Goal: Obtain resource: Obtain resource

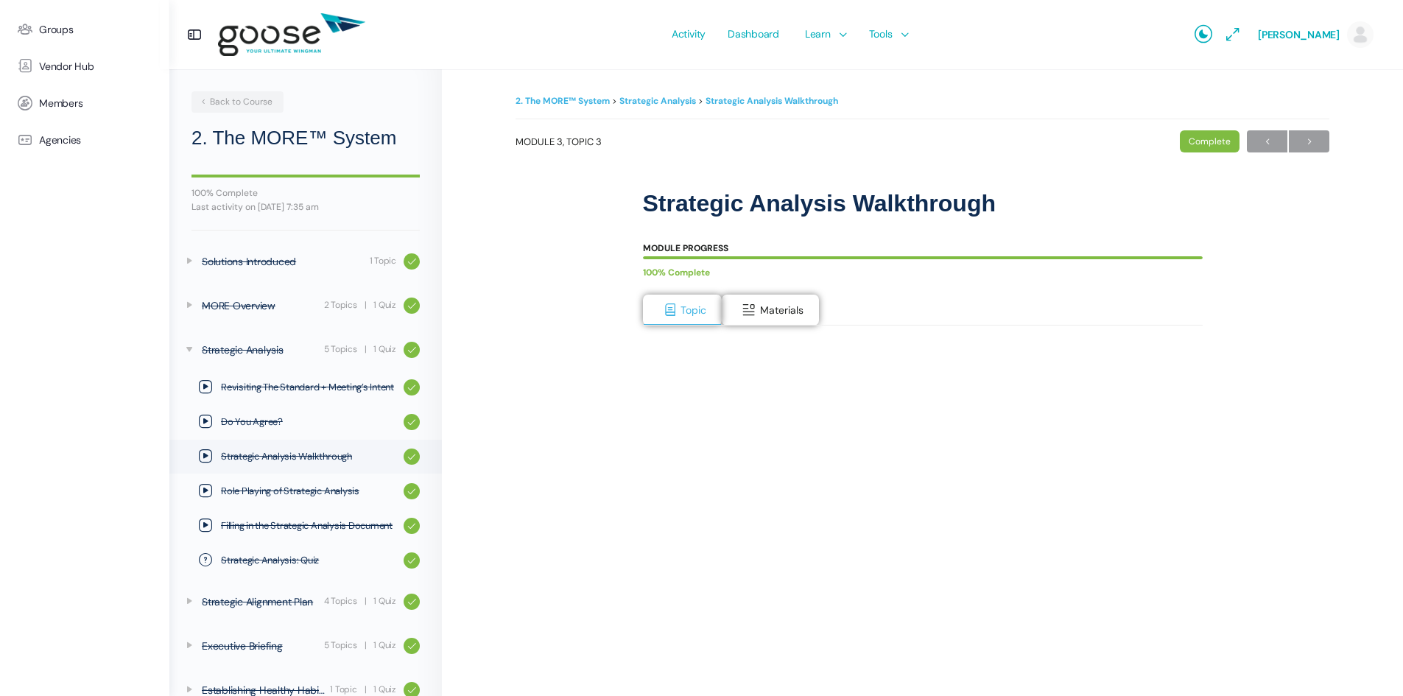
scroll to position [26, 0]
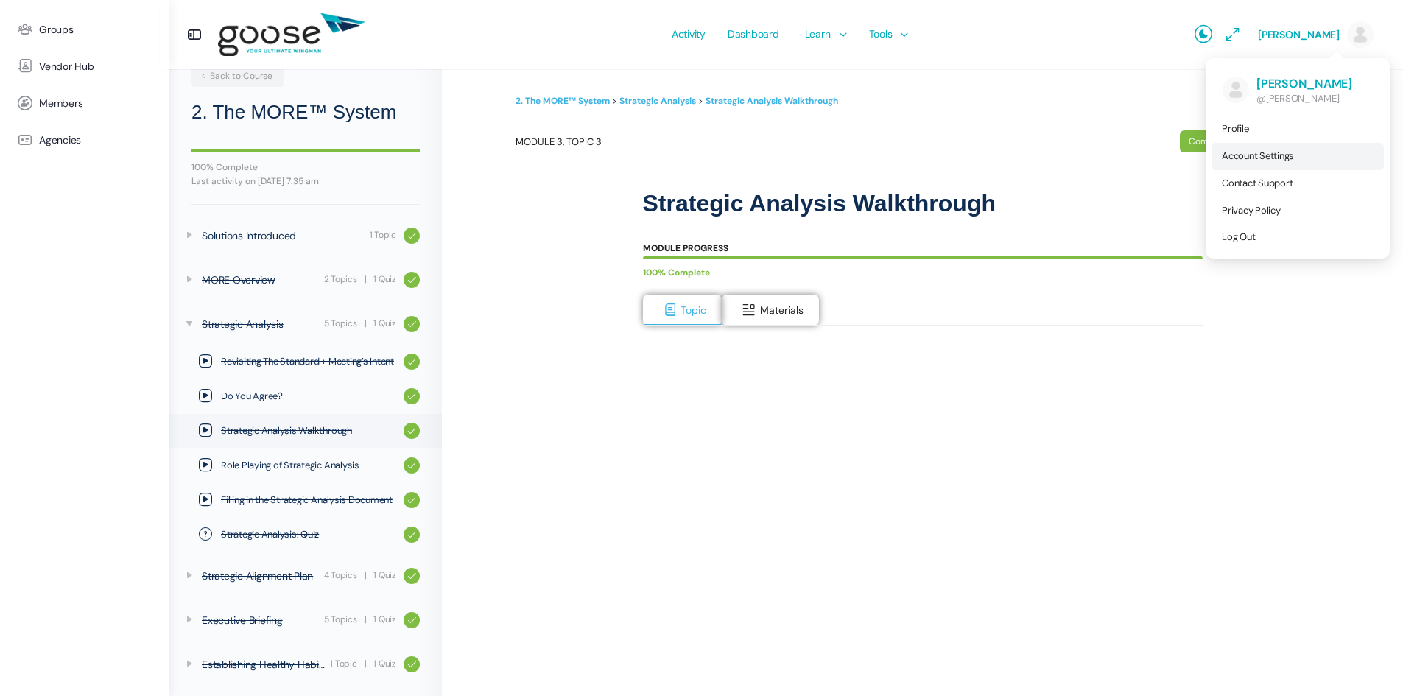
click at [1251, 156] on span "Account Settings" at bounding box center [1258, 156] width 72 height 13
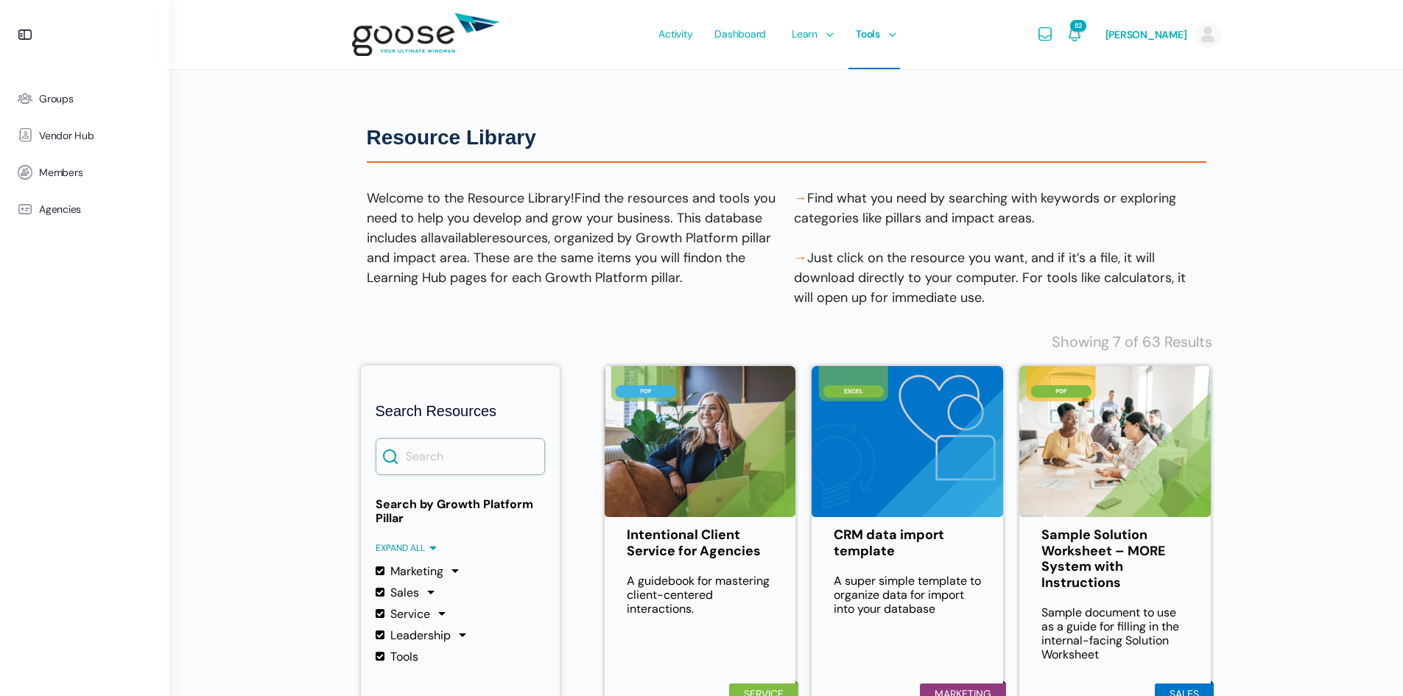
click at [474, 460] on input "Search" at bounding box center [460, 456] width 169 height 37
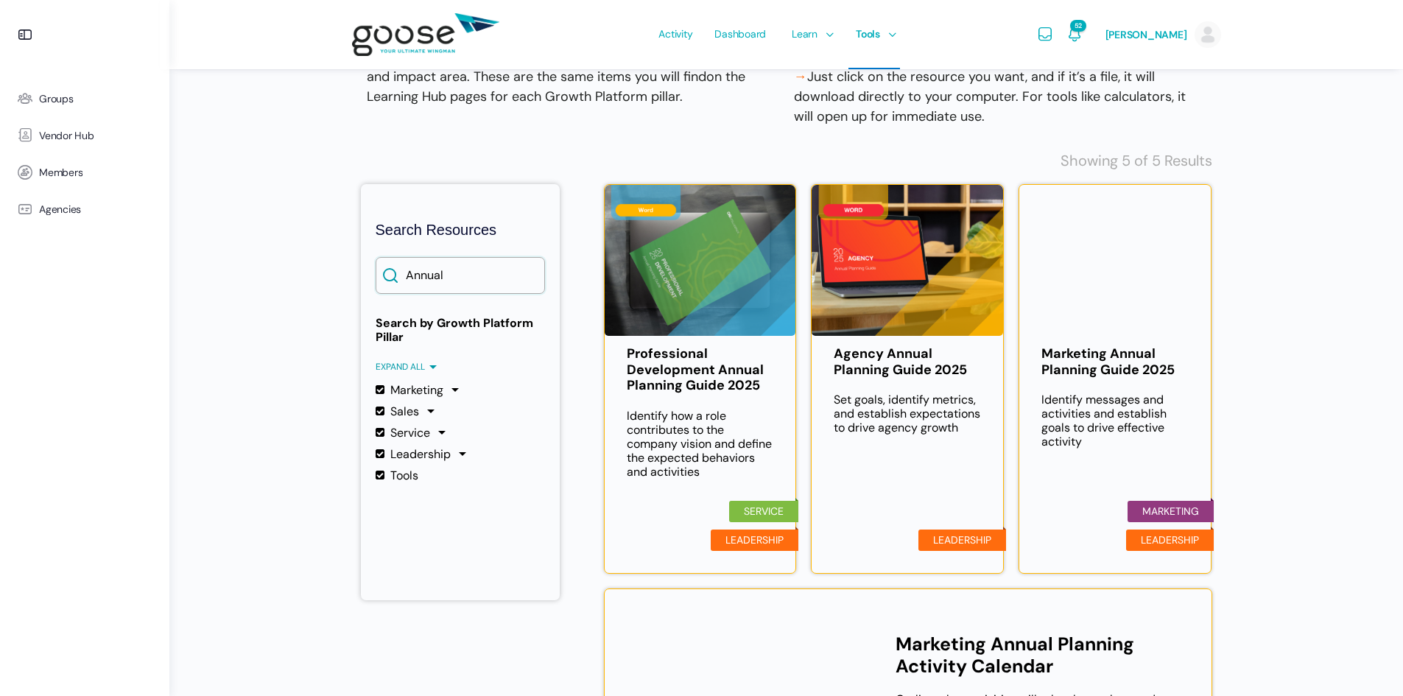
scroll to position [221, 0]
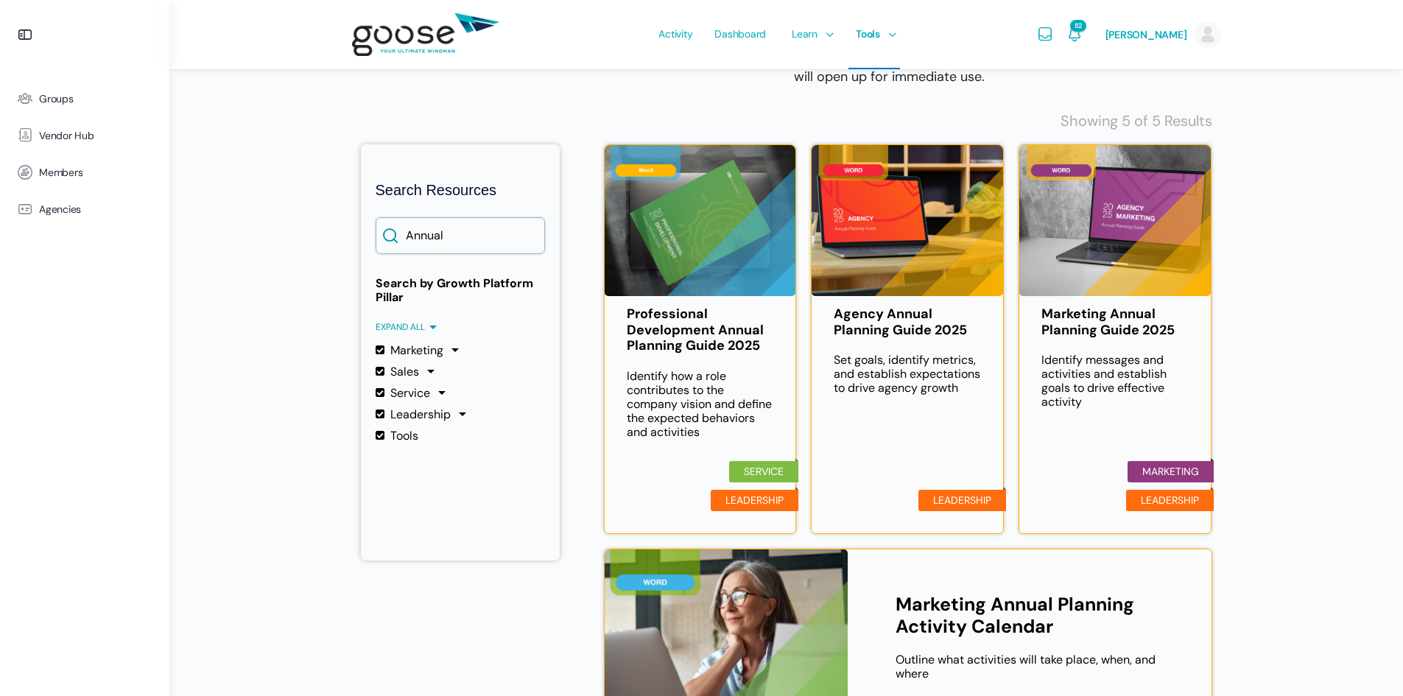
type input "Annual"
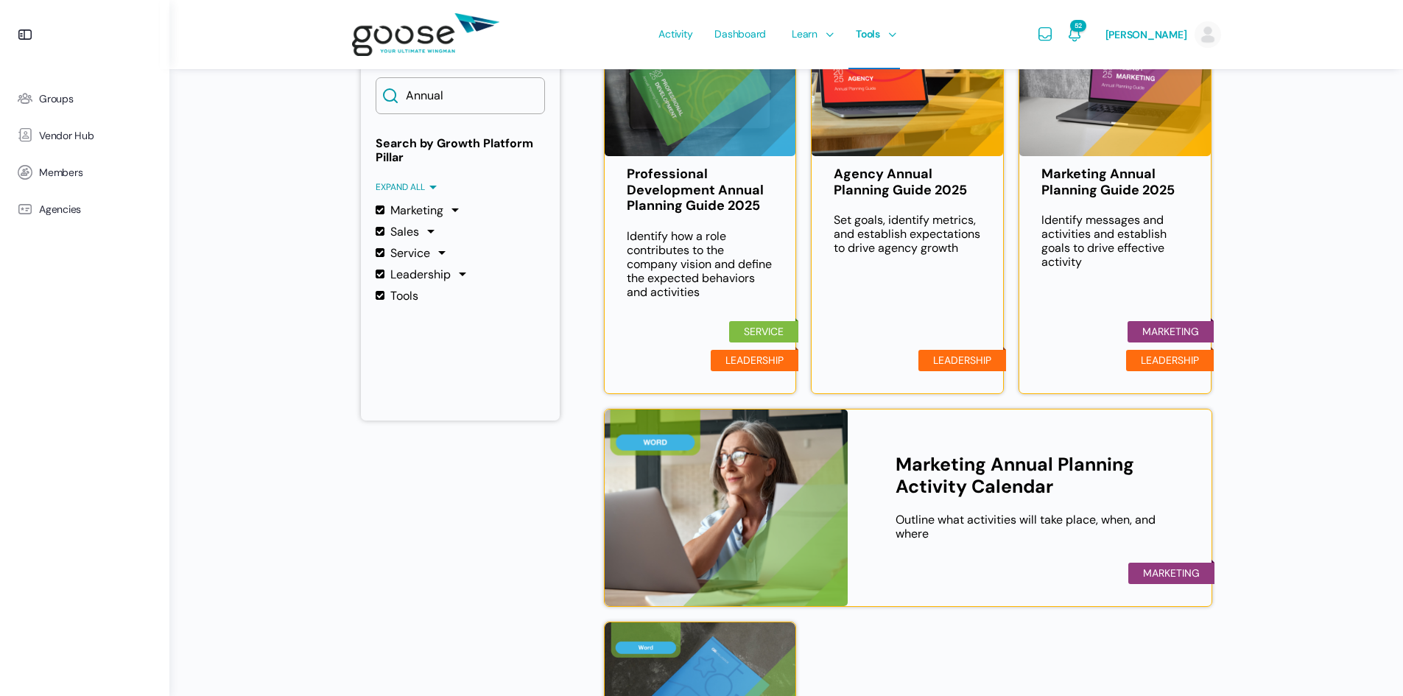
scroll to position [368, 0]
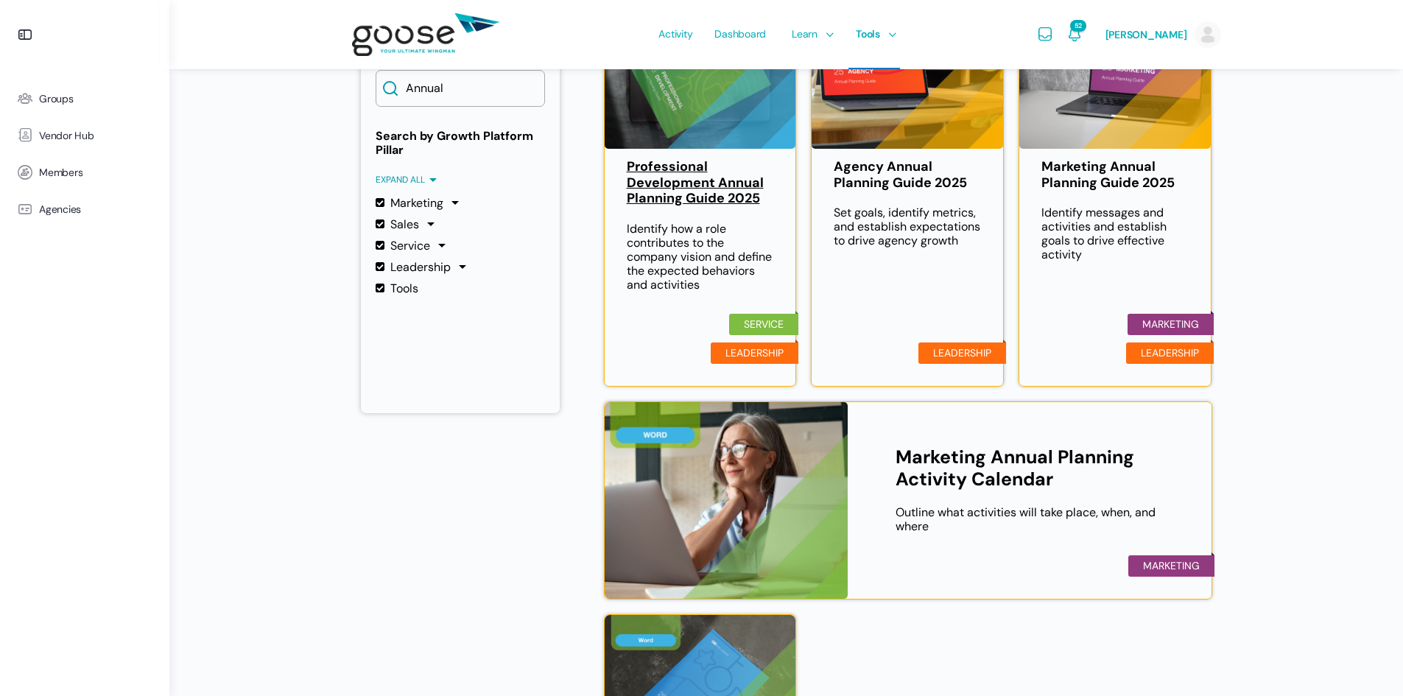
click at [695, 192] on link "Professional Development Annual Planning Guide 2025" at bounding box center [700, 183] width 147 height 48
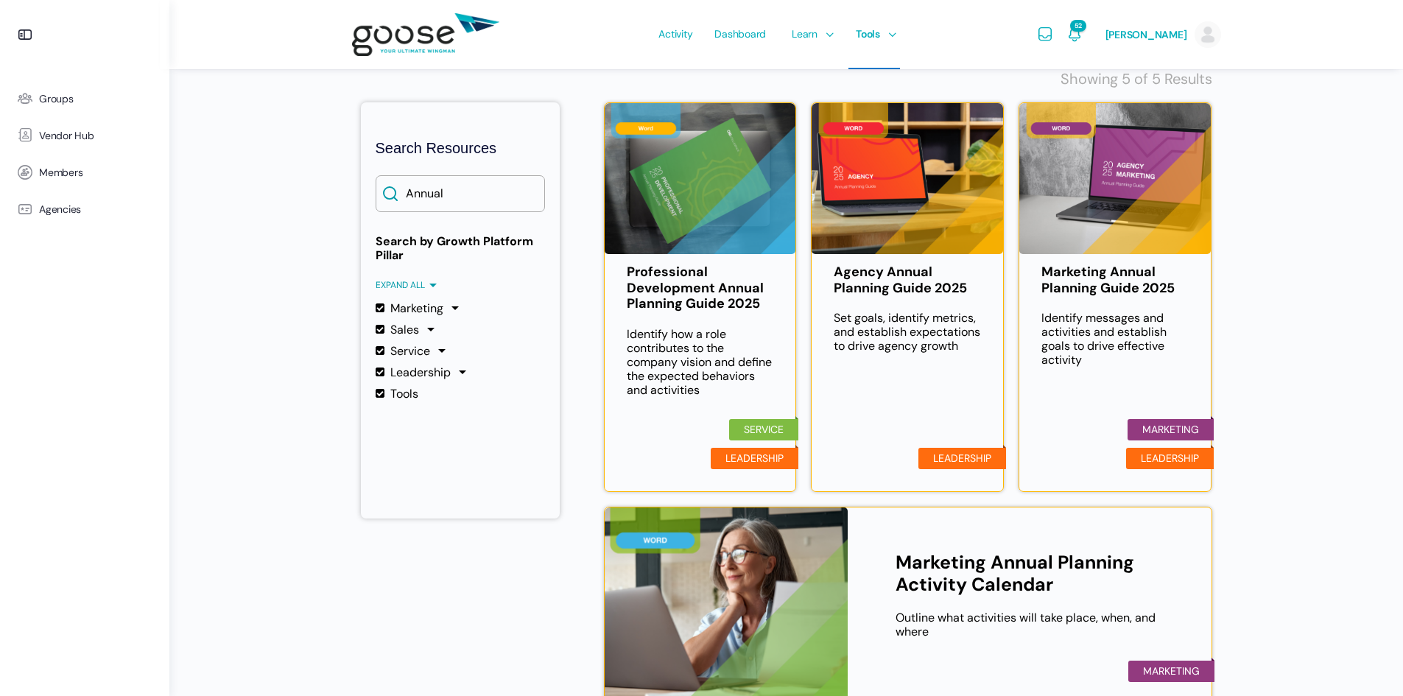
scroll to position [295, 0]
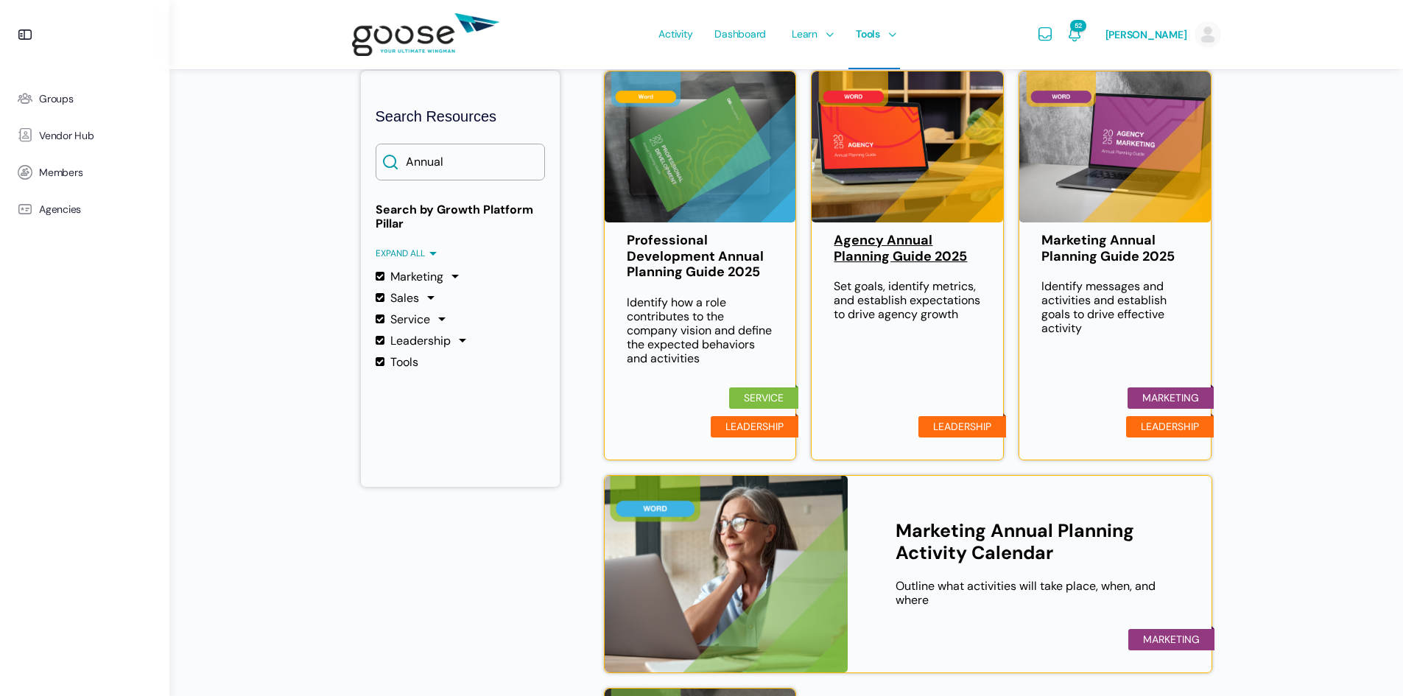
click at [901, 250] on link "Agency Annual Planning Guide 2025" at bounding box center [907, 249] width 147 height 32
click at [1100, 260] on link "Marketing Annual Planning Guide 2025" at bounding box center [1115, 249] width 147 height 32
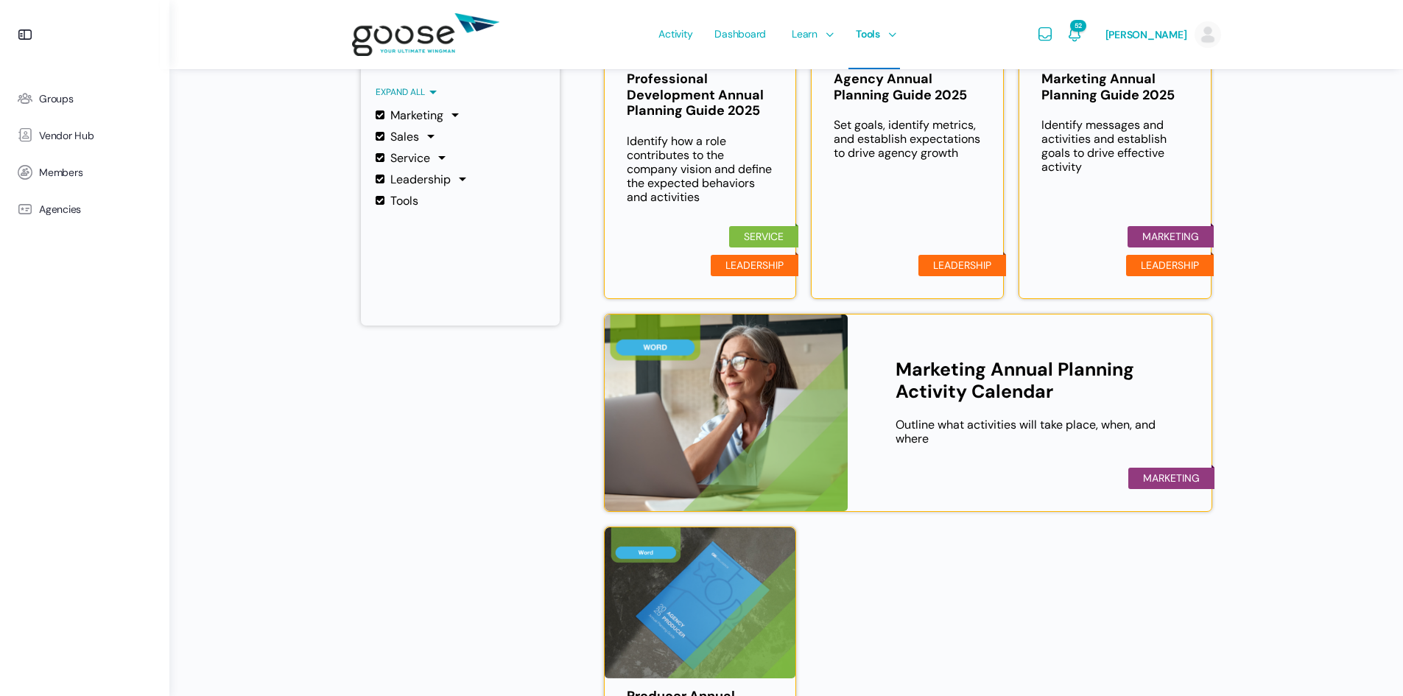
scroll to position [516, 0]
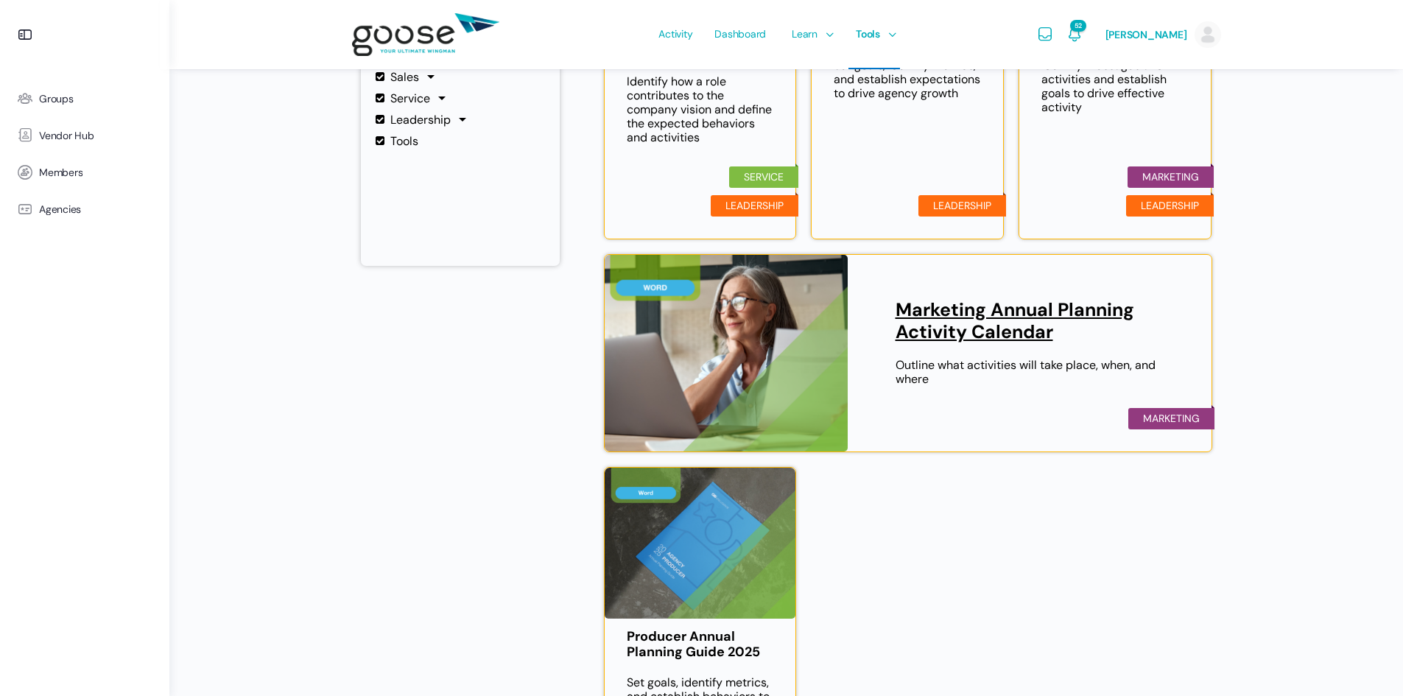
click at [1037, 315] on link "Marketing Annual Planning Activity Calendar" at bounding box center [1032, 321] width 272 height 44
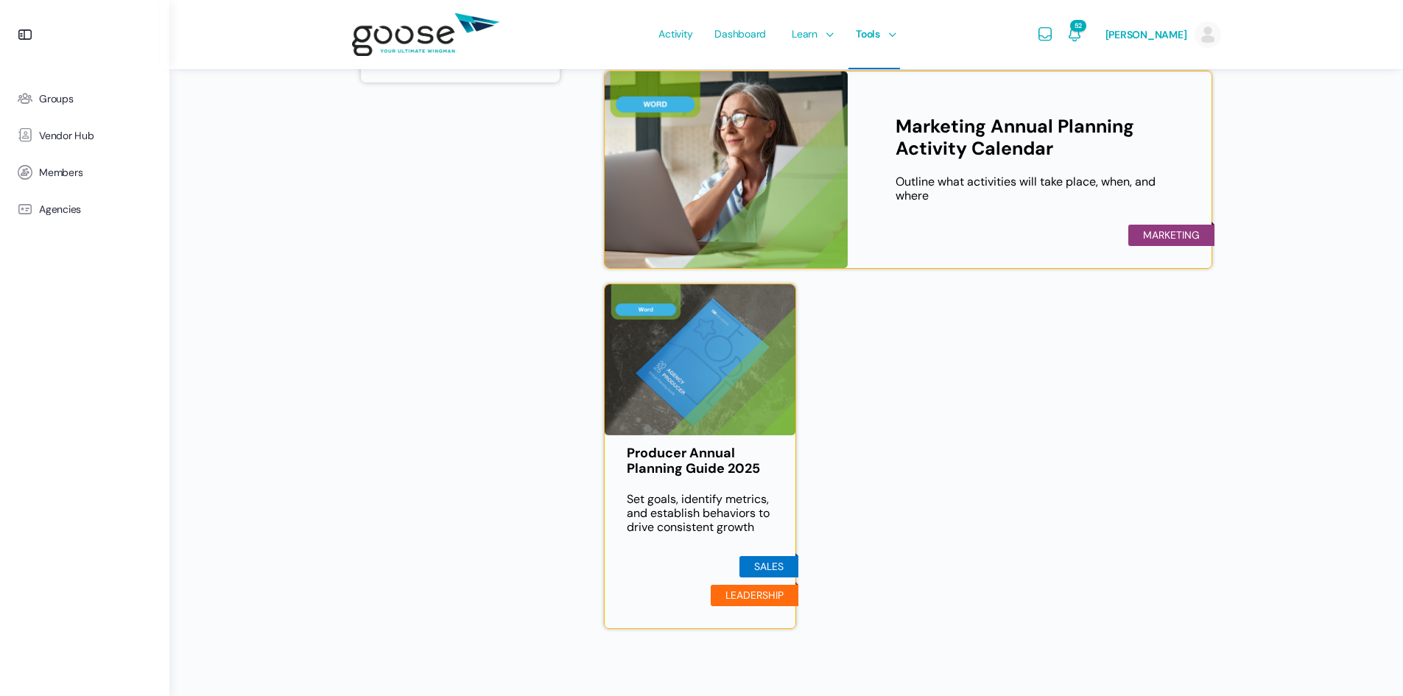
scroll to position [702, 0]
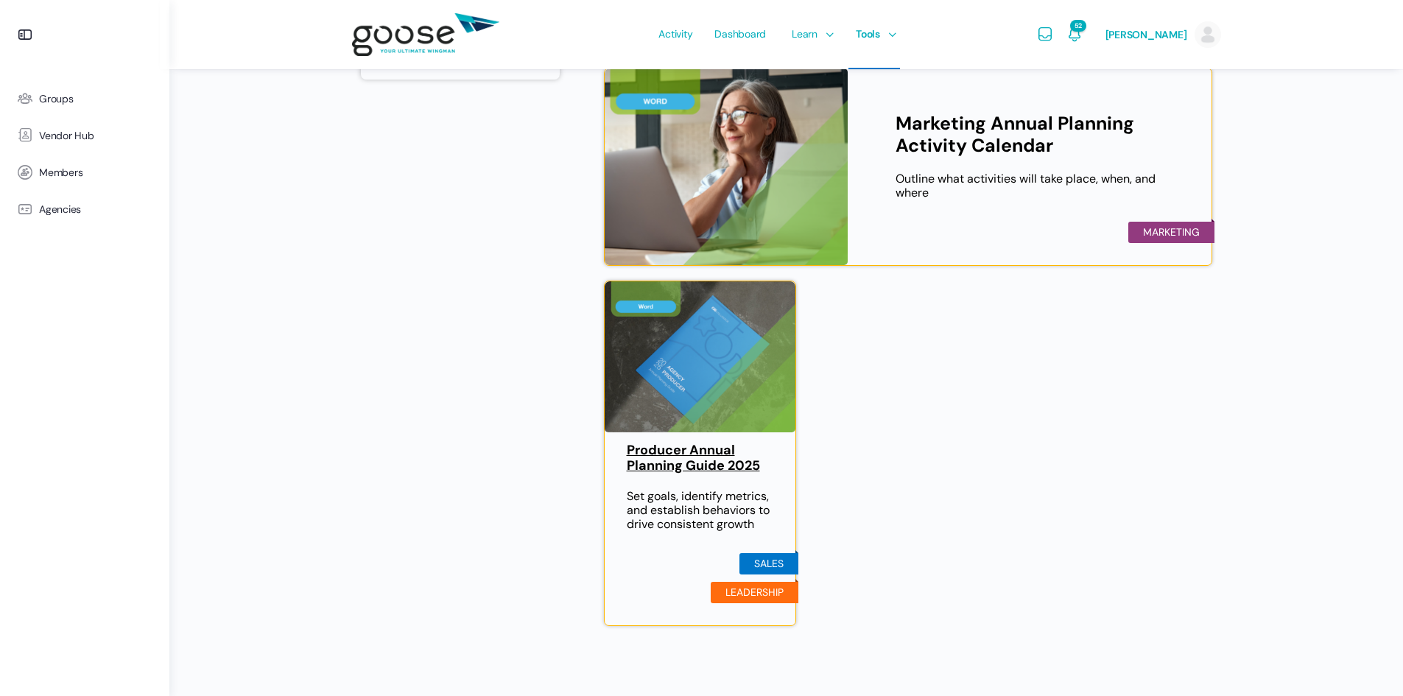
click at [704, 456] on link "Producer Annual Planning Guide 2025" at bounding box center [700, 459] width 147 height 32
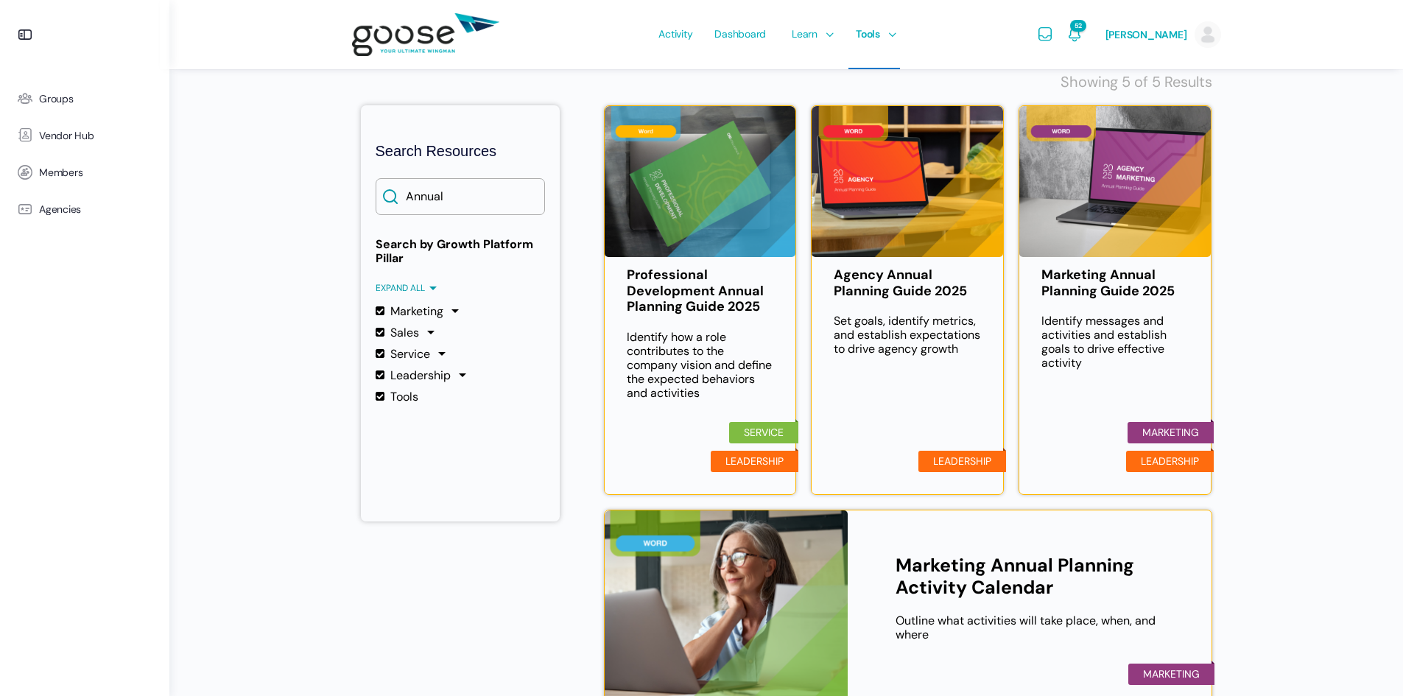
scroll to position [0, 0]
